Goal: Navigation & Orientation: Find specific page/section

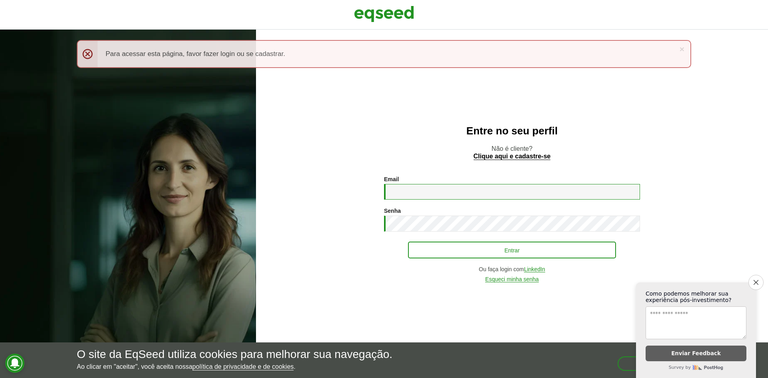
type input "**********"
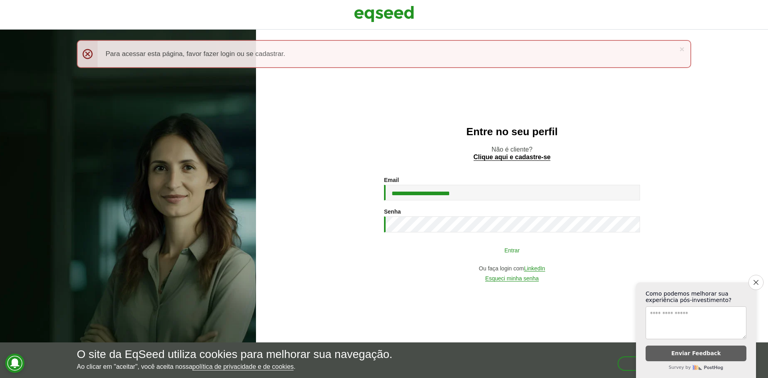
click at [471, 254] on button "Entrar" at bounding box center [512, 250] width 208 height 15
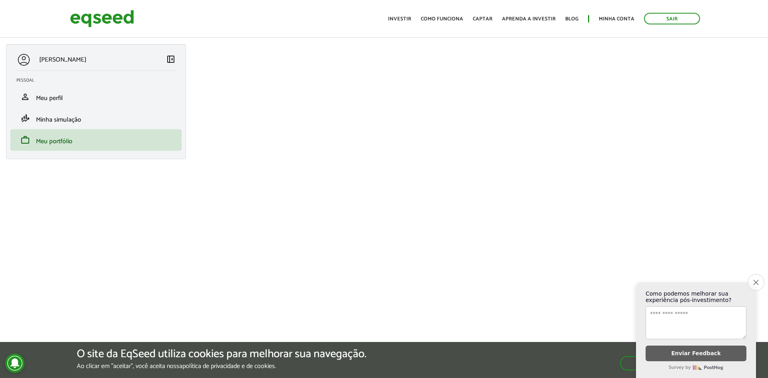
click at [755, 280] on icon "Close survey" at bounding box center [756, 282] width 5 height 5
